Goal: Check status: Check status

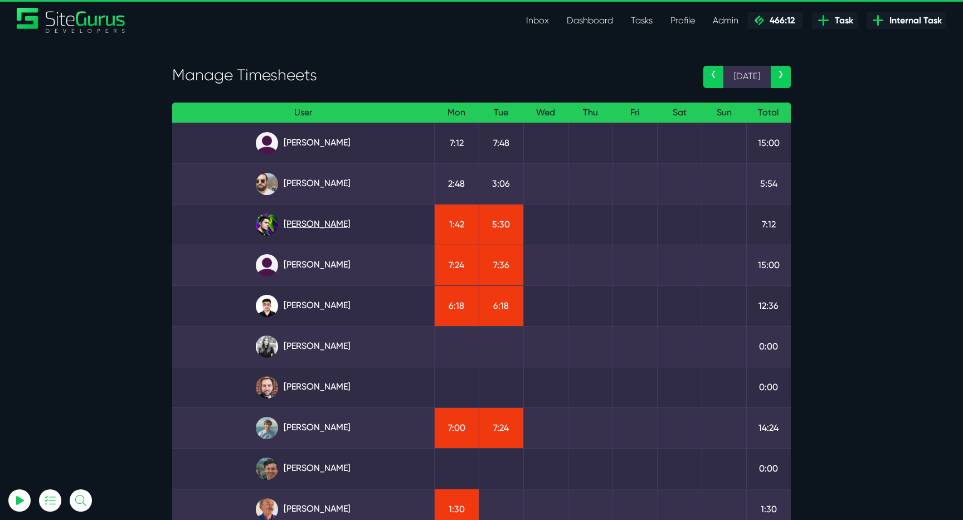
click at [348, 224] on link "[PERSON_NAME]" at bounding box center [303, 224] width 244 height 22
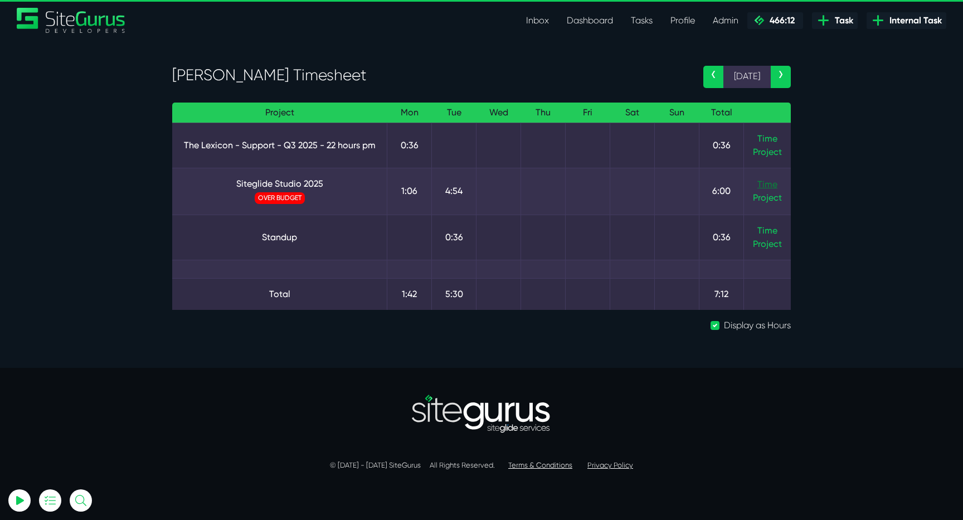
click at [770, 183] on link "Time" at bounding box center [767, 184] width 20 height 11
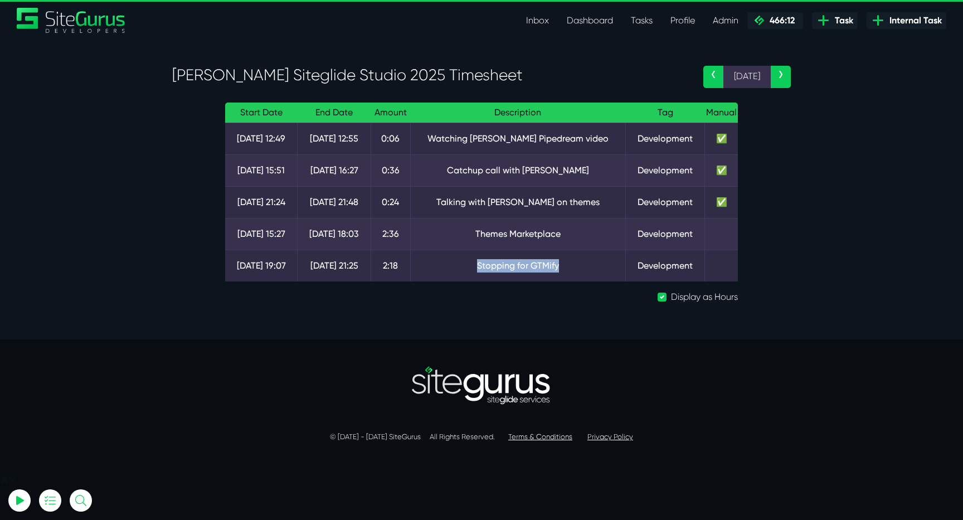
drag, startPoint x: 475, startPoint y: 268, endPoint x: 575, endPoint y: 268, distance: 100.3
click at [575, 268] on td "Stopping for GTMify" at bounding box center [518, 266] width 215 height 32
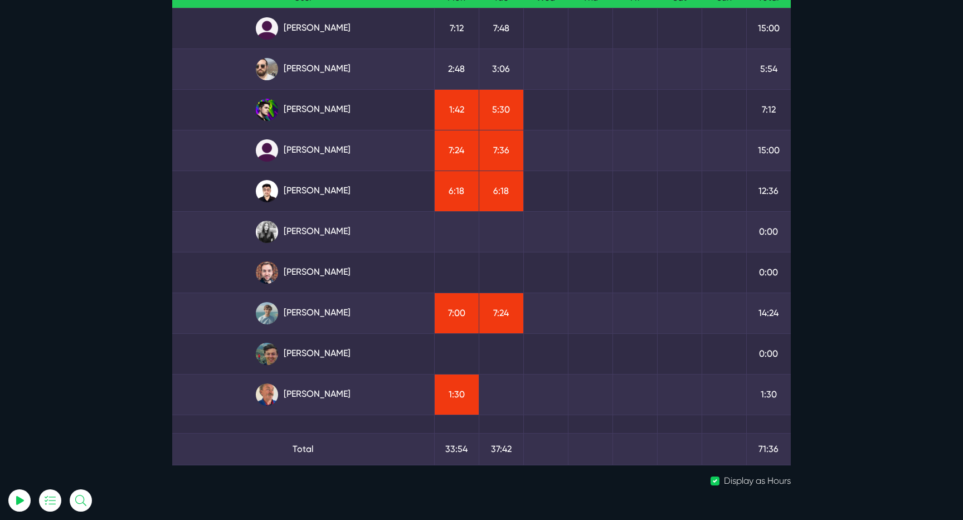
scroll to position [162, 0]
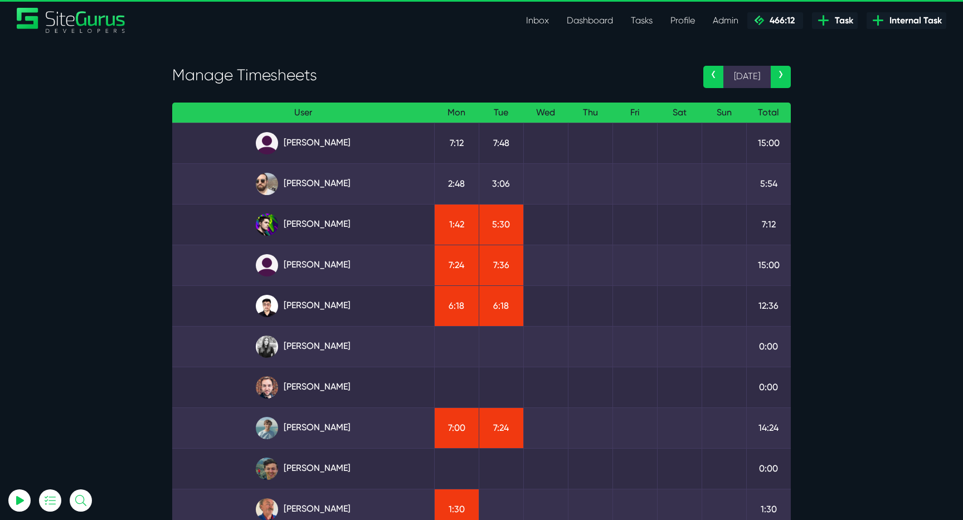
scroll to position [156, 0]
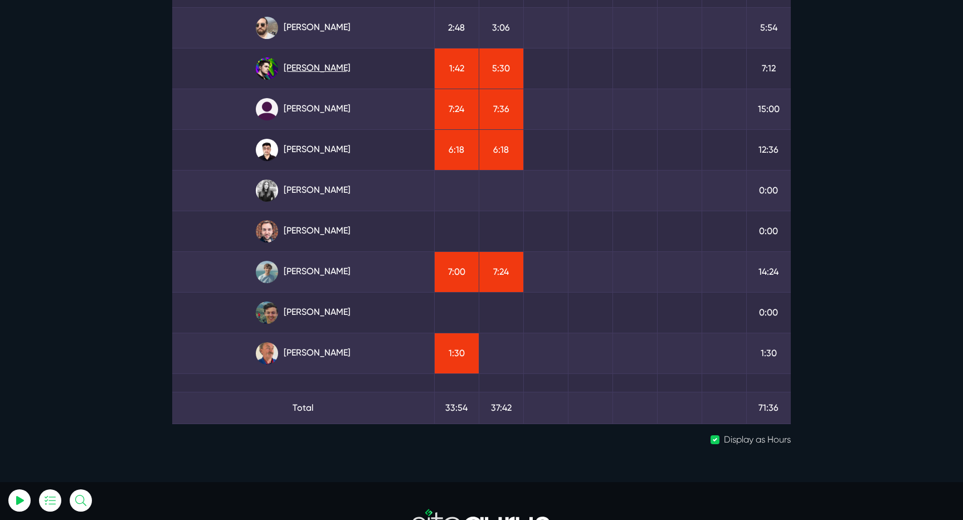
click at [321, 63] on link "Josh Carter" at bounding box center [303, 68] width 244 height 22
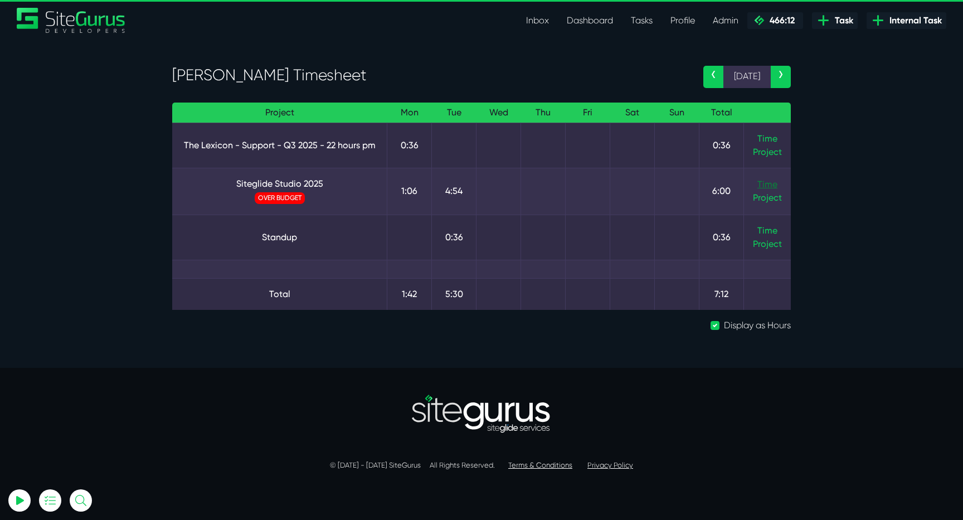
click at [764, 185] on link "Time" at bounding box center [767, 184] width 20 height 11
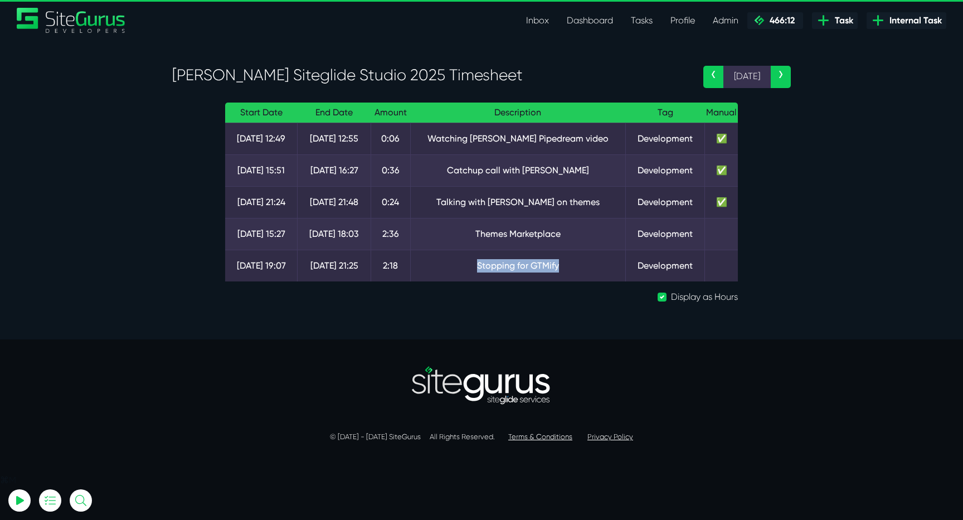
drag, startPoint x: 579, startPoint y: 270, endPoint x: 463, endPoint y: 265, distance: 115.4
click at [463, 265] on td "Stopping for GTMify" at bounding box center [518, 266] width 215 height 32
